Goal: Book appointment/travel/reservation

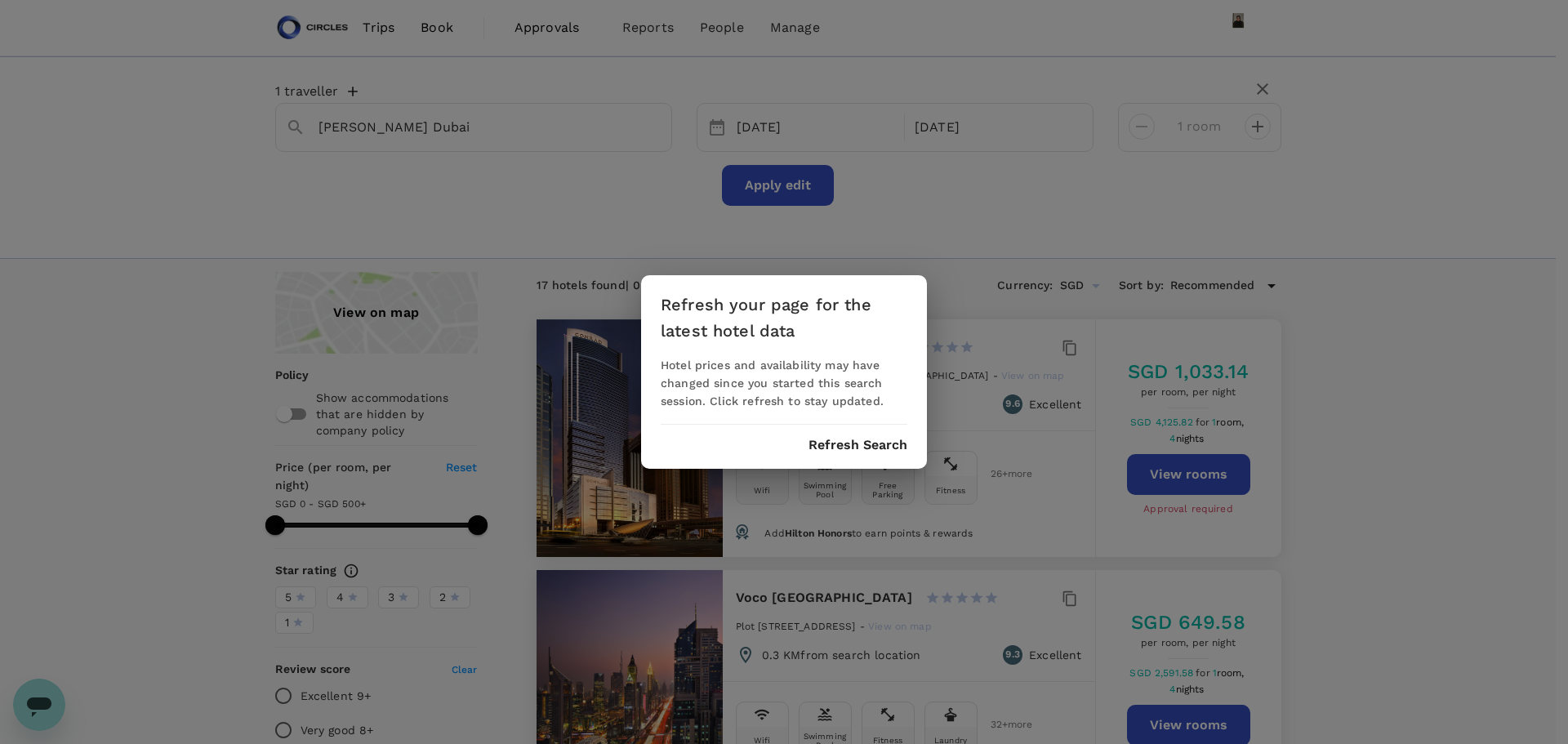
click at [872, 447] on button "Refresh Search" at bounding box center [857, 445] width 99 height 15
click at [870, 444] on button "Refresh Search" at bounding box center [857, 445] width 99 height 15
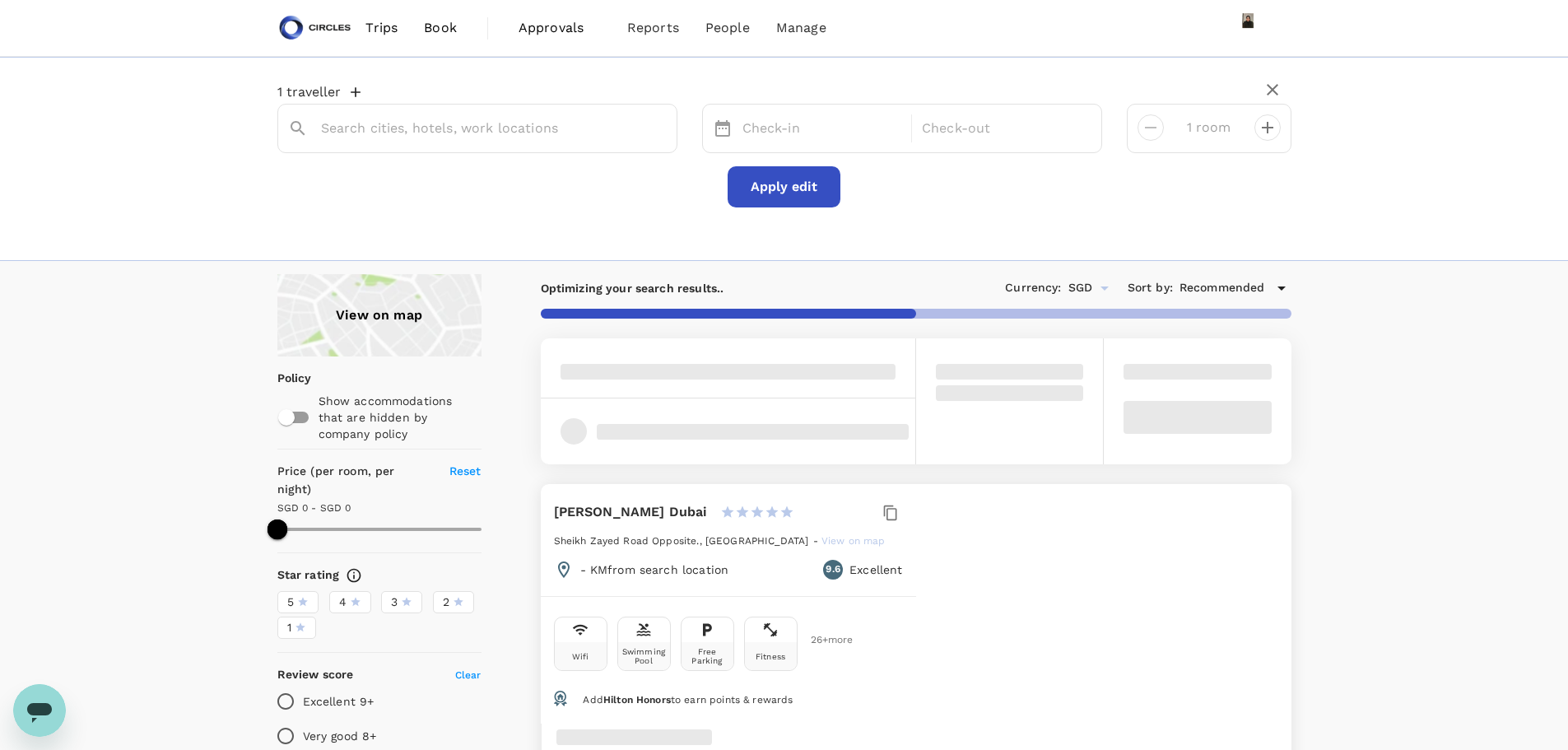
type input "[PERSON_NAME] Dubai"
click at [396, 26] on span "Trips" at bounding box center [381, 29] width 32 height 20
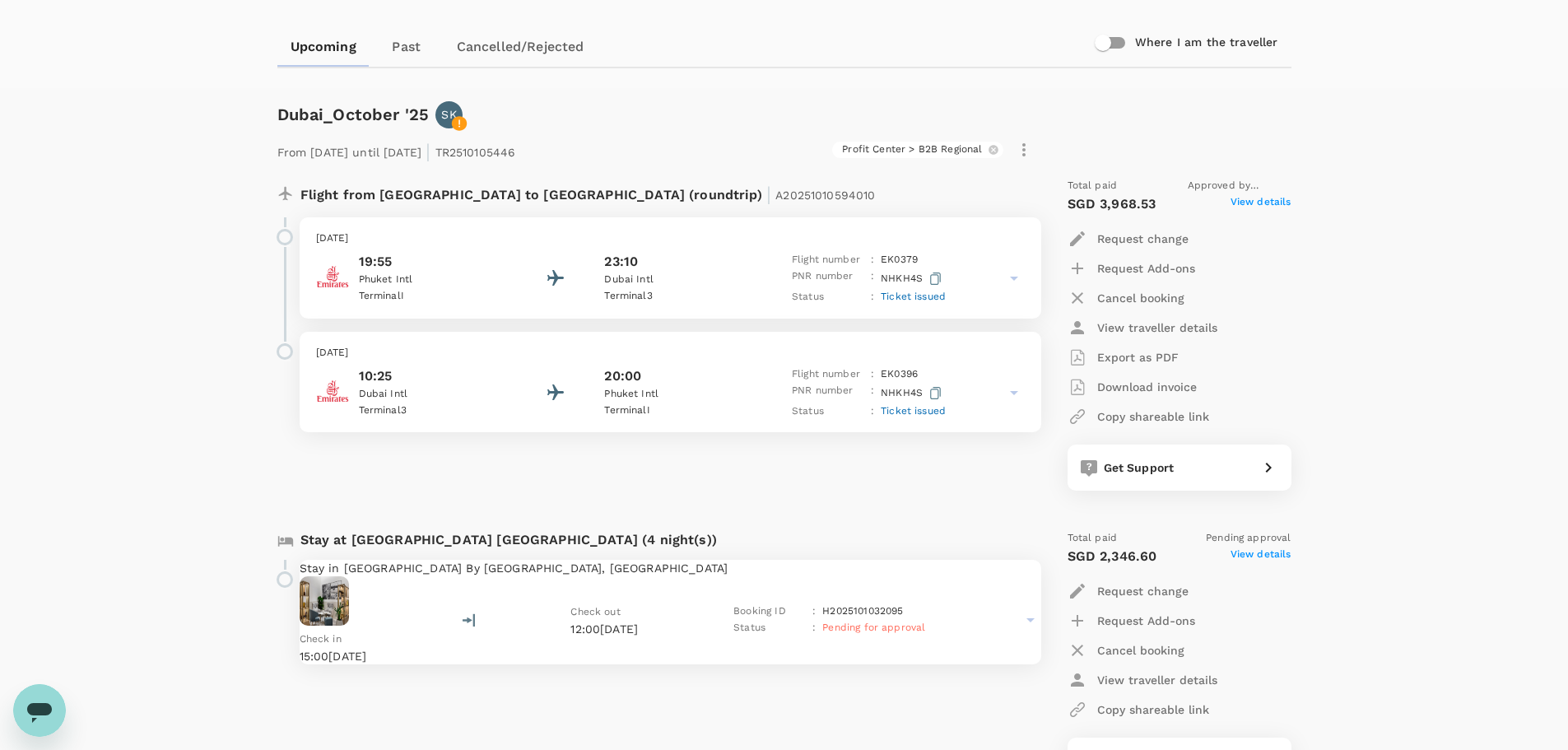
scroll to position [247, 0]
